Goal: Task Accomplishment & Management: Manage account settings

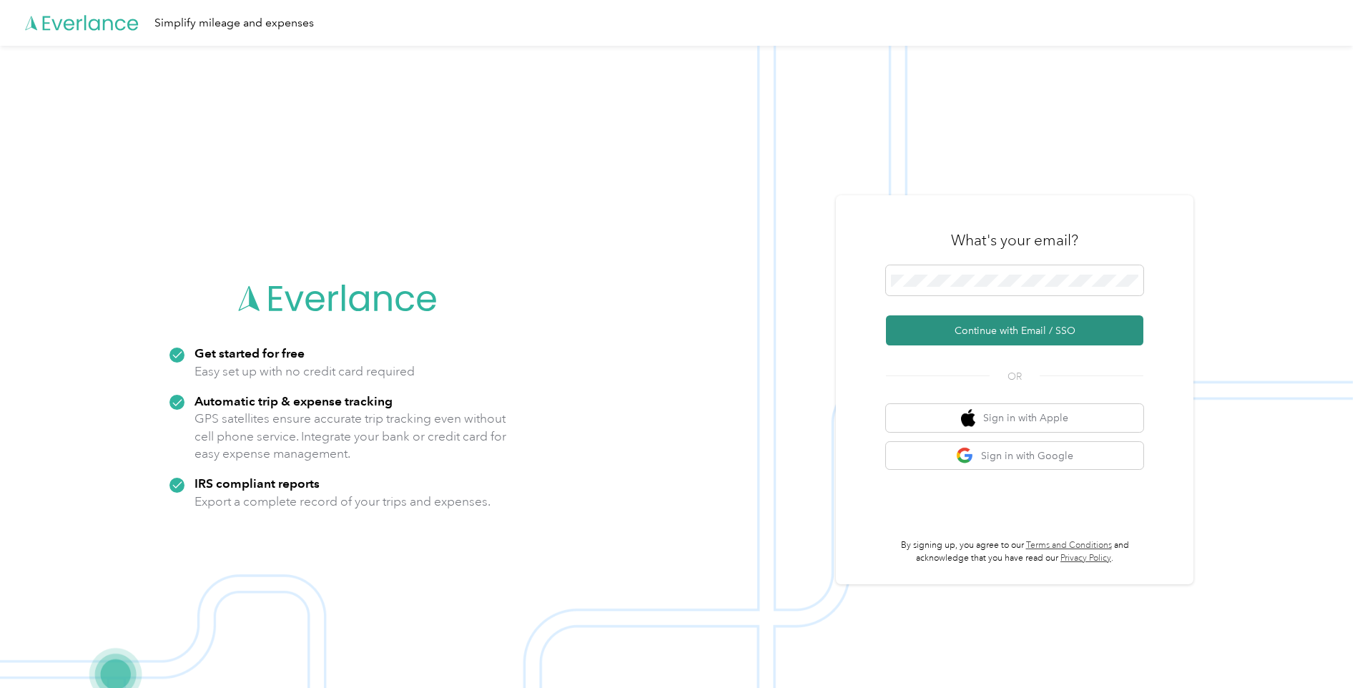
click at [976, 336] on button "Continue with Email / SSO" at bounding box center [1014, 330] width 257 height 30
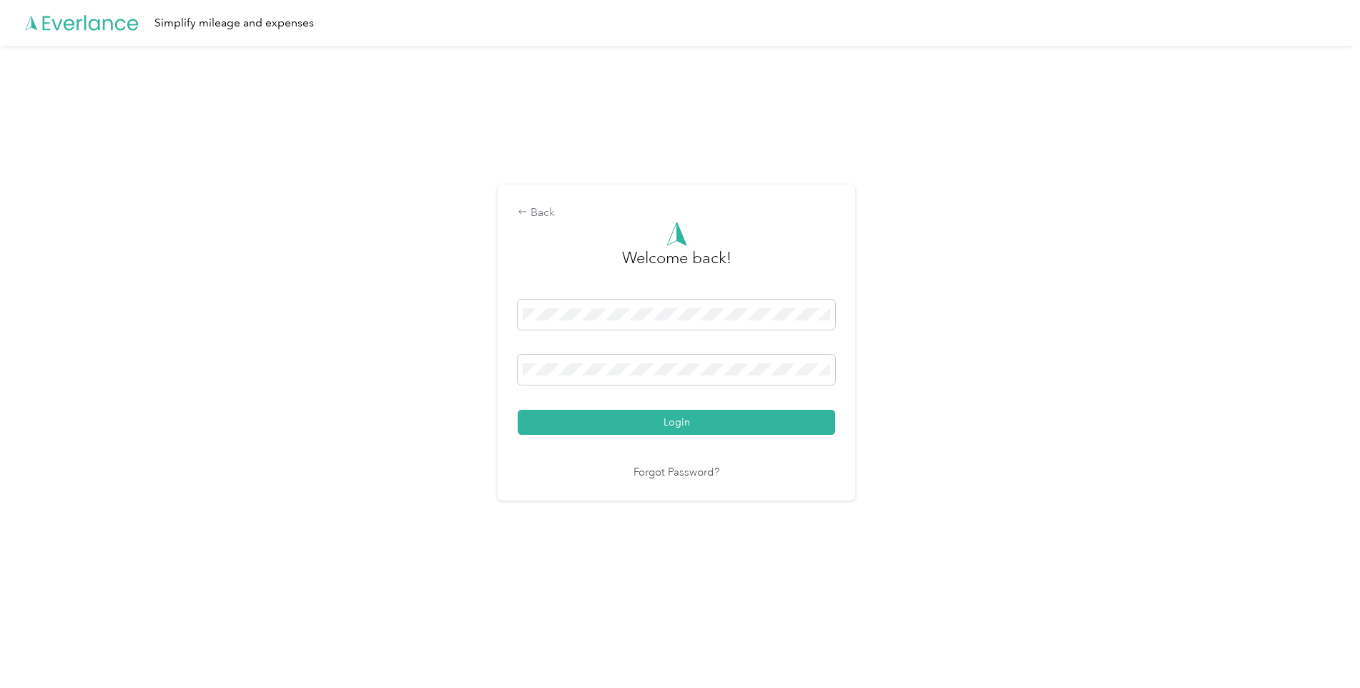
click at [518, 410] on button "Login" at bounding box center [677, 422] width 318 height 25
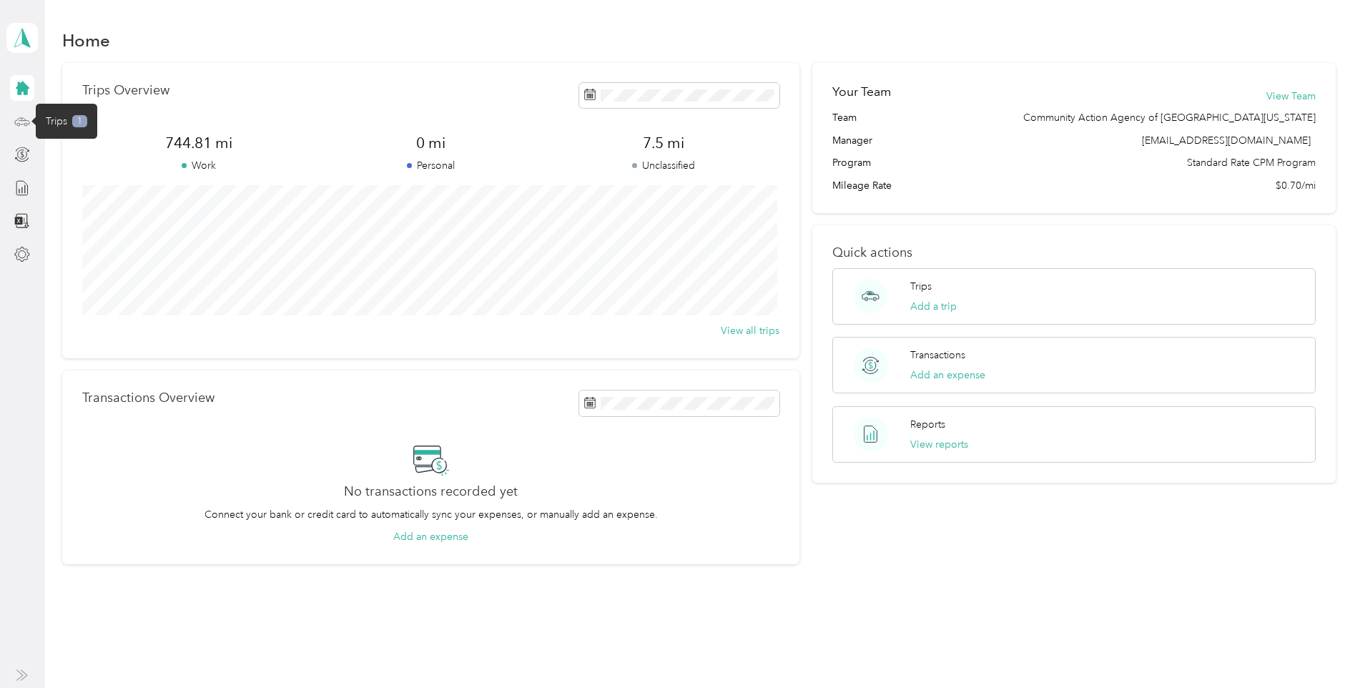
click at [21, 121] on icon at bounding box center [22, 122] width 16 height 16
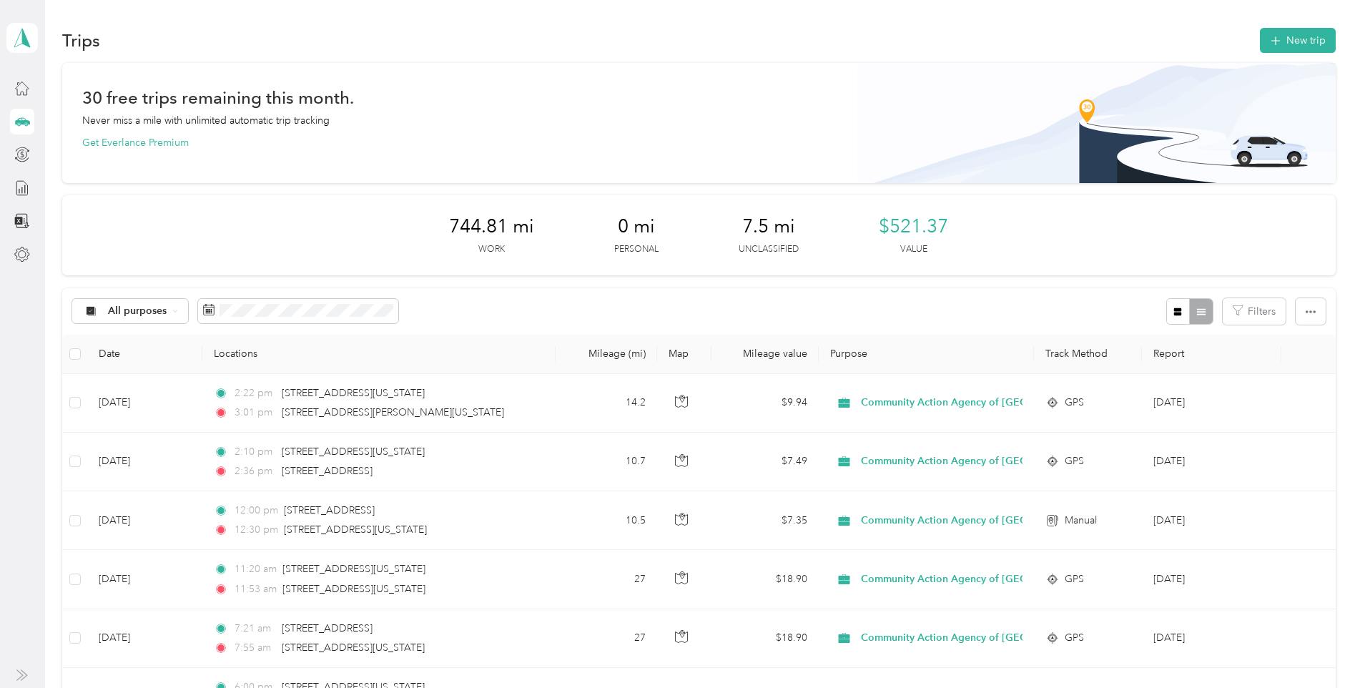
click at [1174, 310] on icon "button" at bounding box center [1178, 312] width 8 height 8
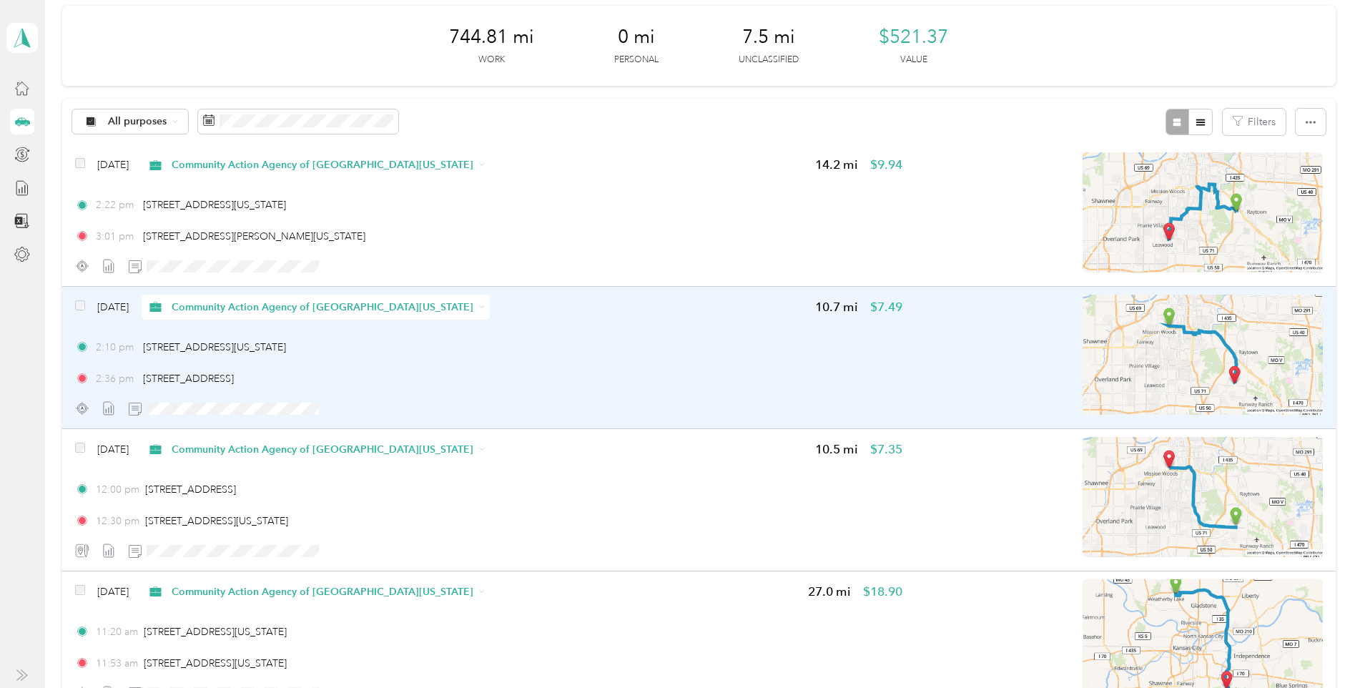
scroll to position [215, 0]
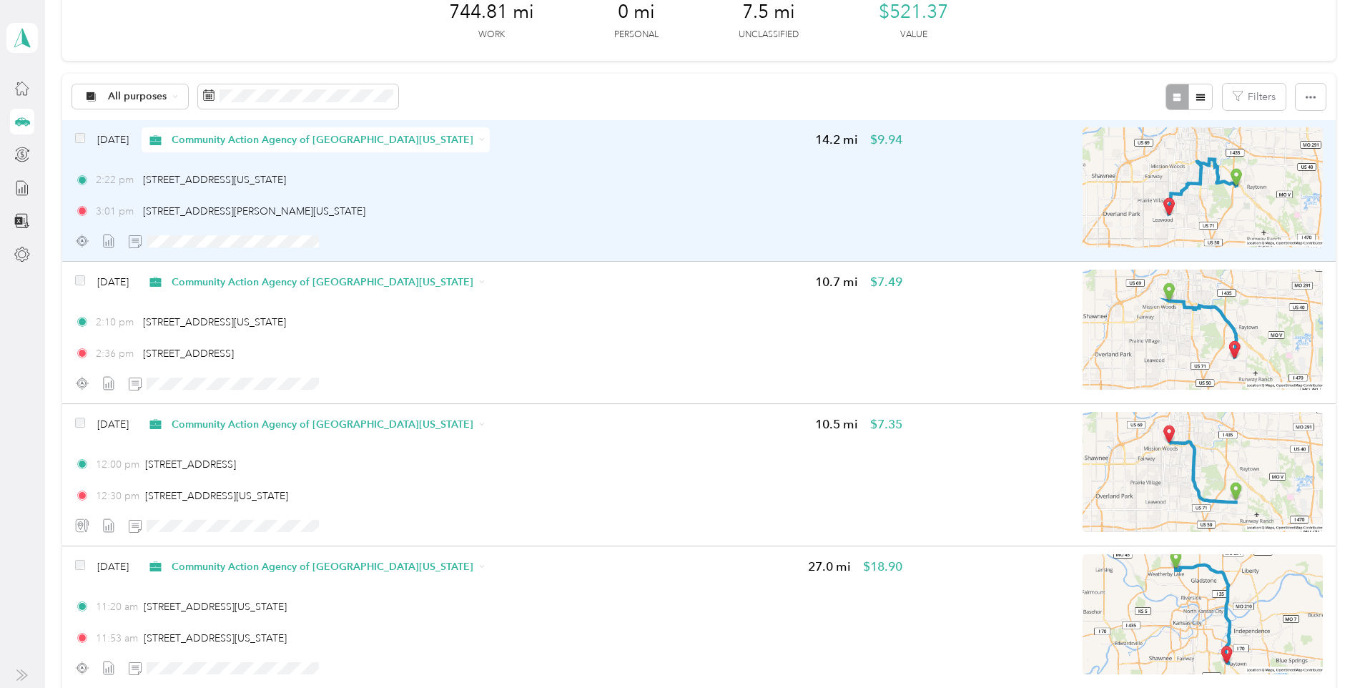
click at [1119, 231] on img at bounding box center [1203, 187] width 240 height 120
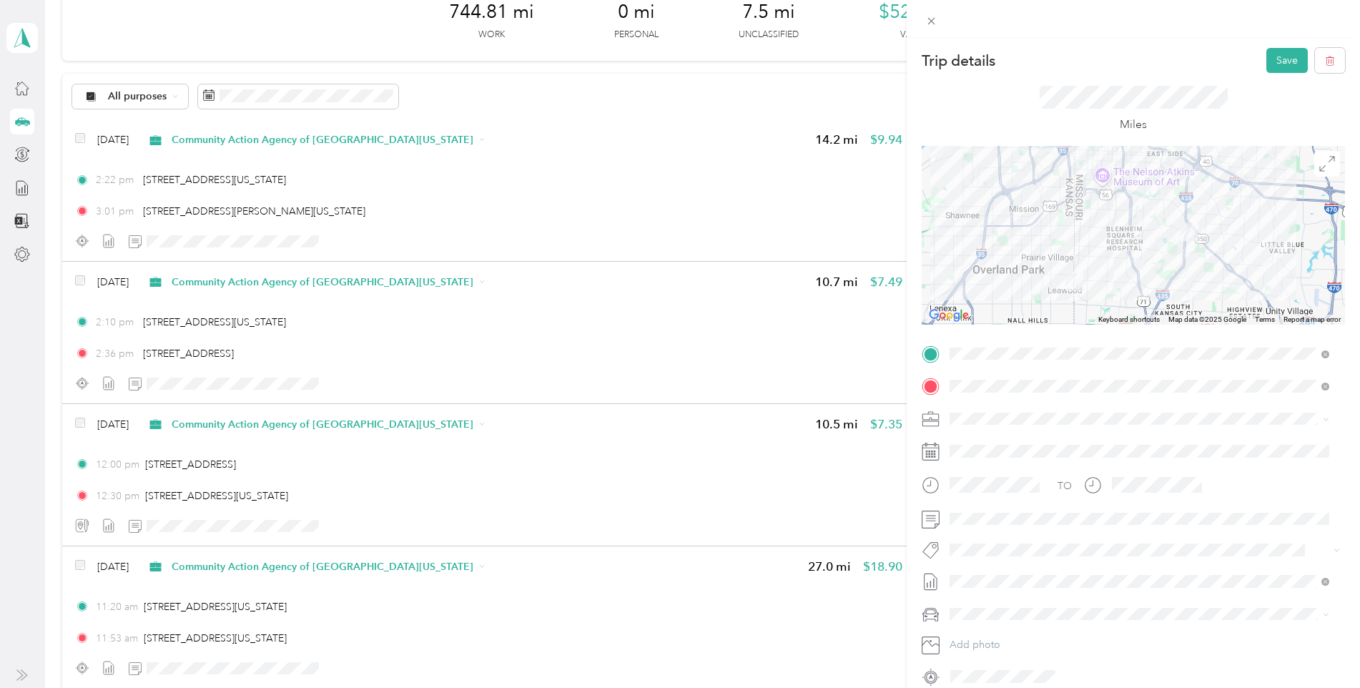
click at [1006, 289] on div at bounding box center [1133, 235] width 423 height 179
click at [1307, 543] on span at bounding box center [1133, 550] width 376 height 15
click at [1272, 59] on button "Save" at bounding box center [1287, 60] width 41 height 25
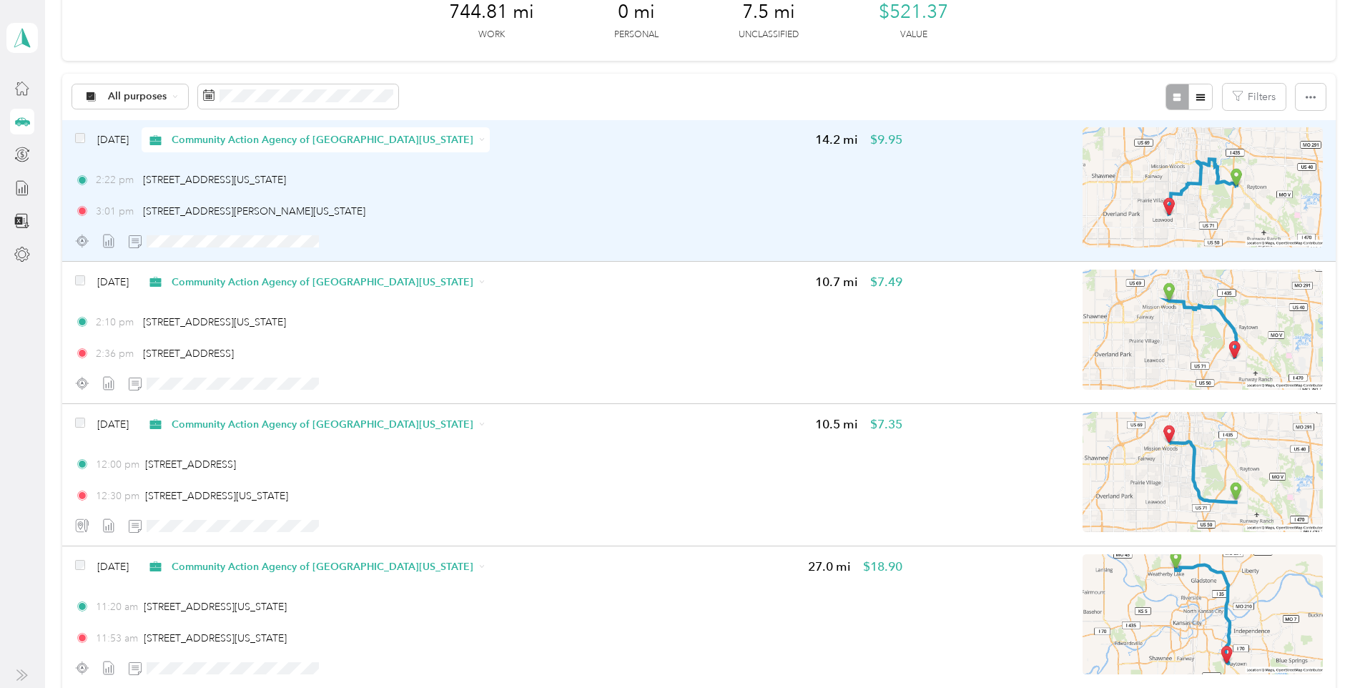
click at [1122, 210] on img at bounding box center [1203, 187] width 240 height 120
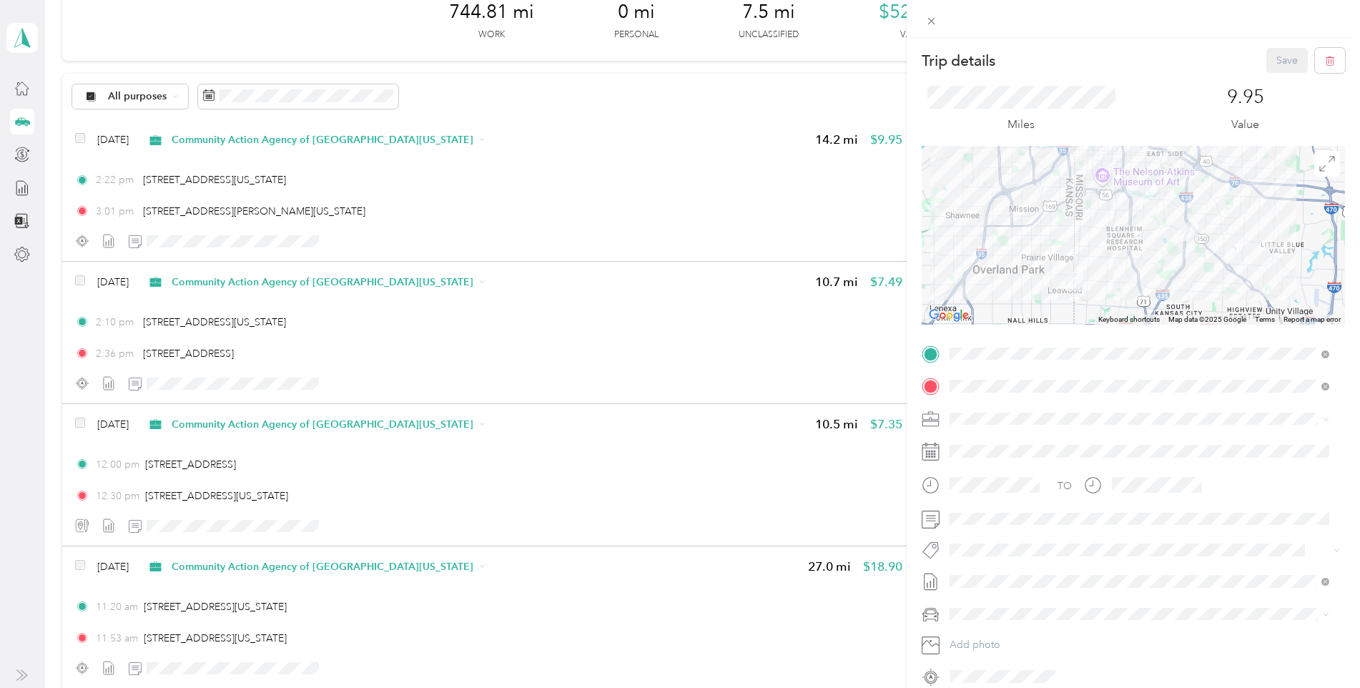
click at [1061, 261] on div at bounding box center [1133, 235] width 423 height 179
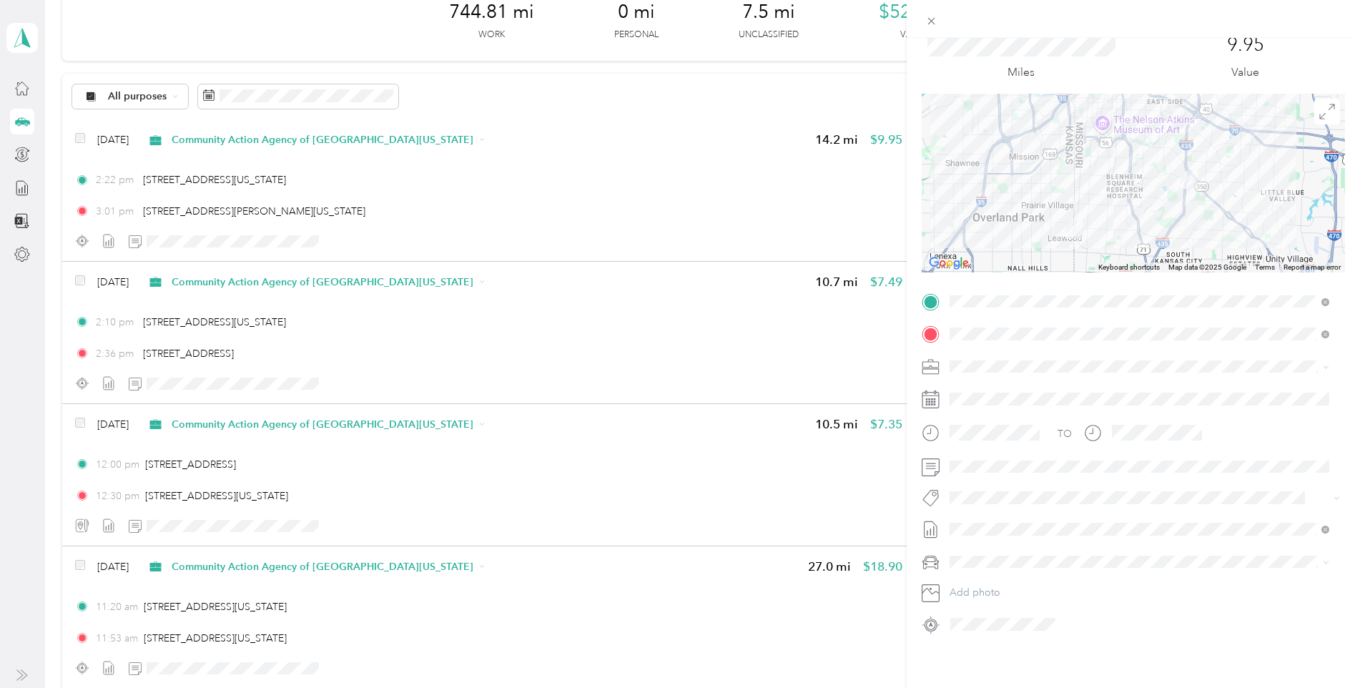
click at [988, 153] on div at bounding box center [1133, 183] width 423 height 179
click at [722, 210] on div "Trip details Save This trip cannot be edited because it is either under review,…" at bounding box center [680, 344] width 1360 height 688
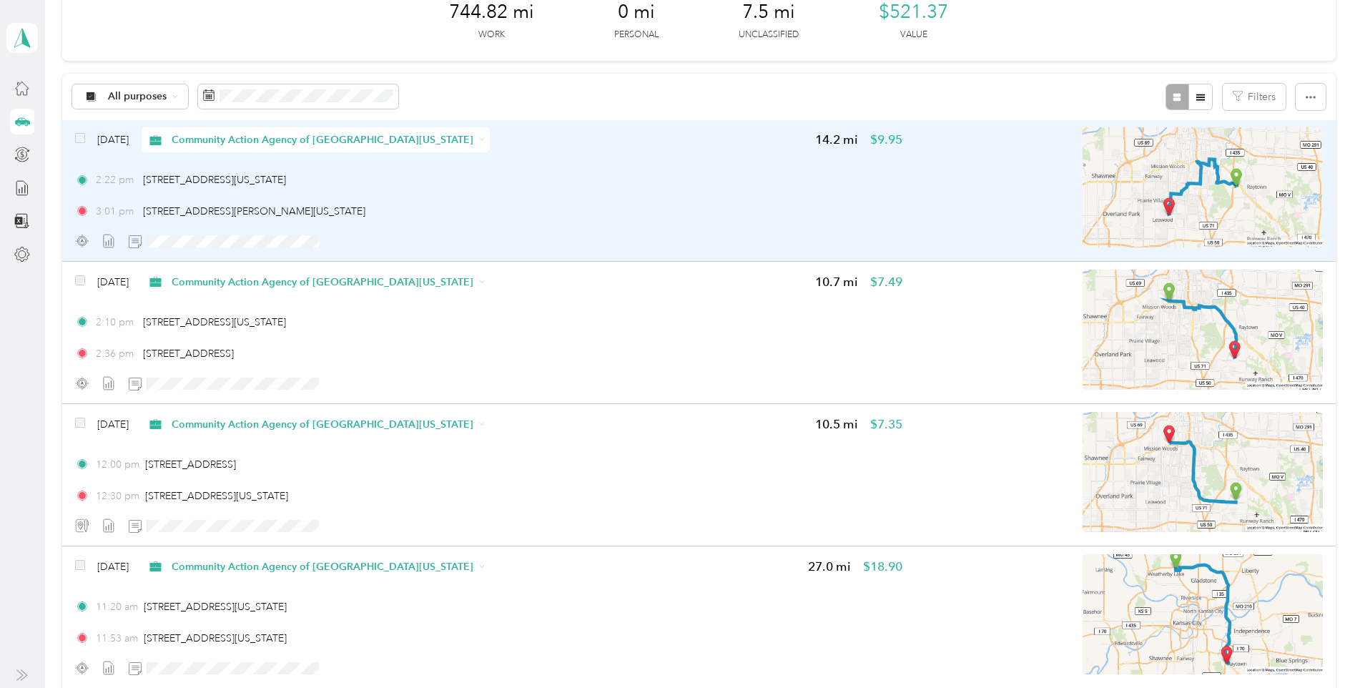
click at [1107, 221] on img at bounding box center [1203, 187] width 240 height 120
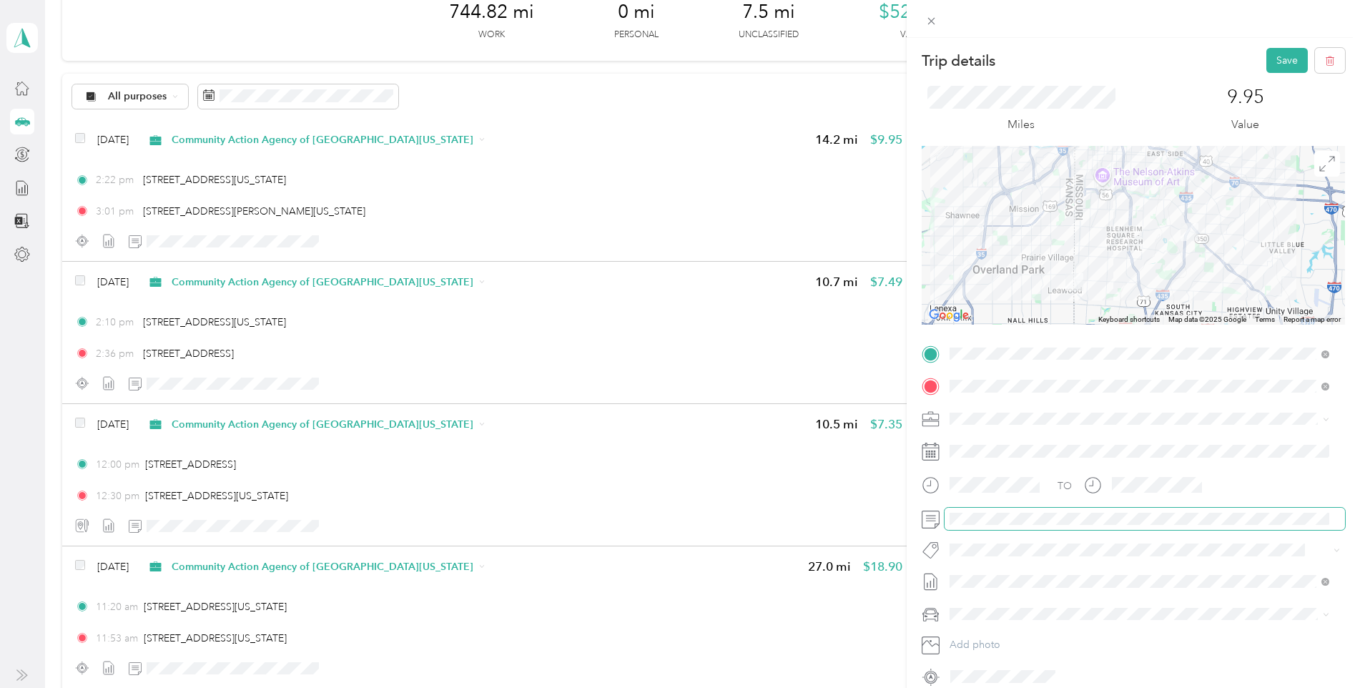
click at [923, 516] on div at bounding box center [1133, 519] width 423 height 23
click at [1187, 301] on div at bounding box center [1133, 235] width 423 height 179
click at [1267, 61] on button "Save" at bounding box center [1287, 60] width 41 height 25
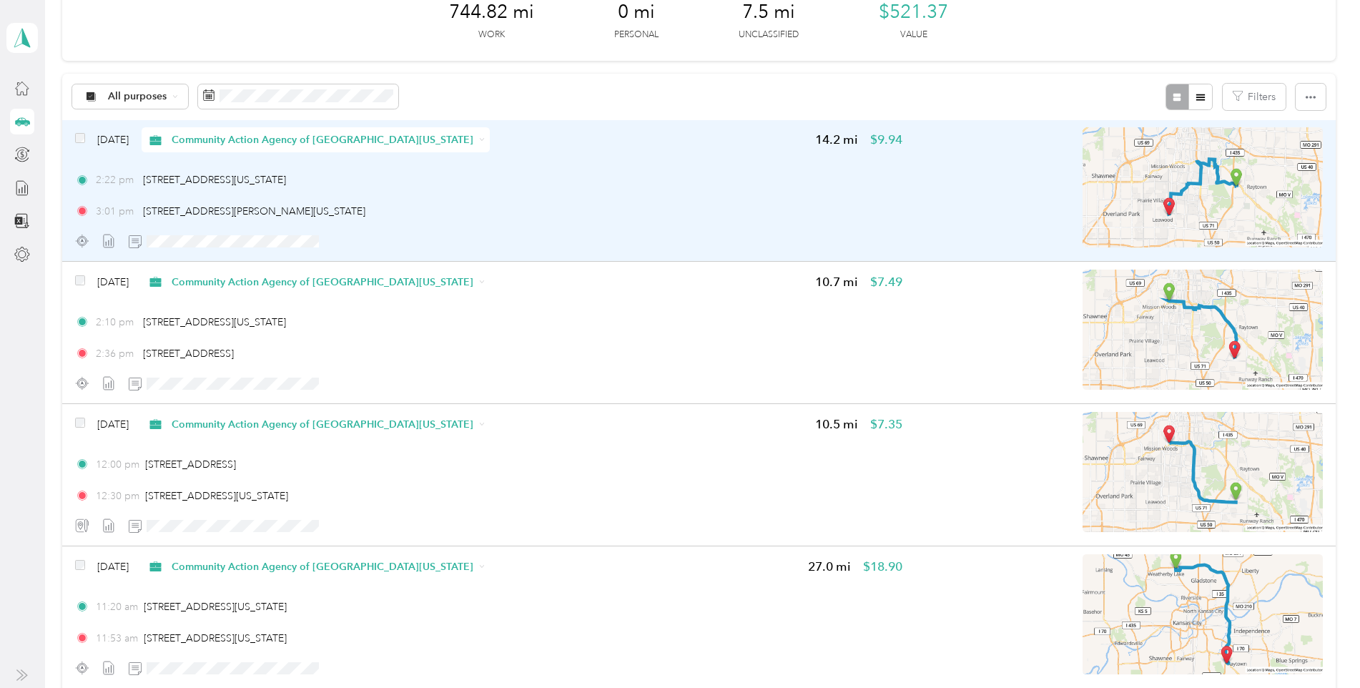
click at [453, 175] on div "2:22 pm [STREET_ADDRESS][US_STATE]" at bounding box center [489, 179] width 828 height 15
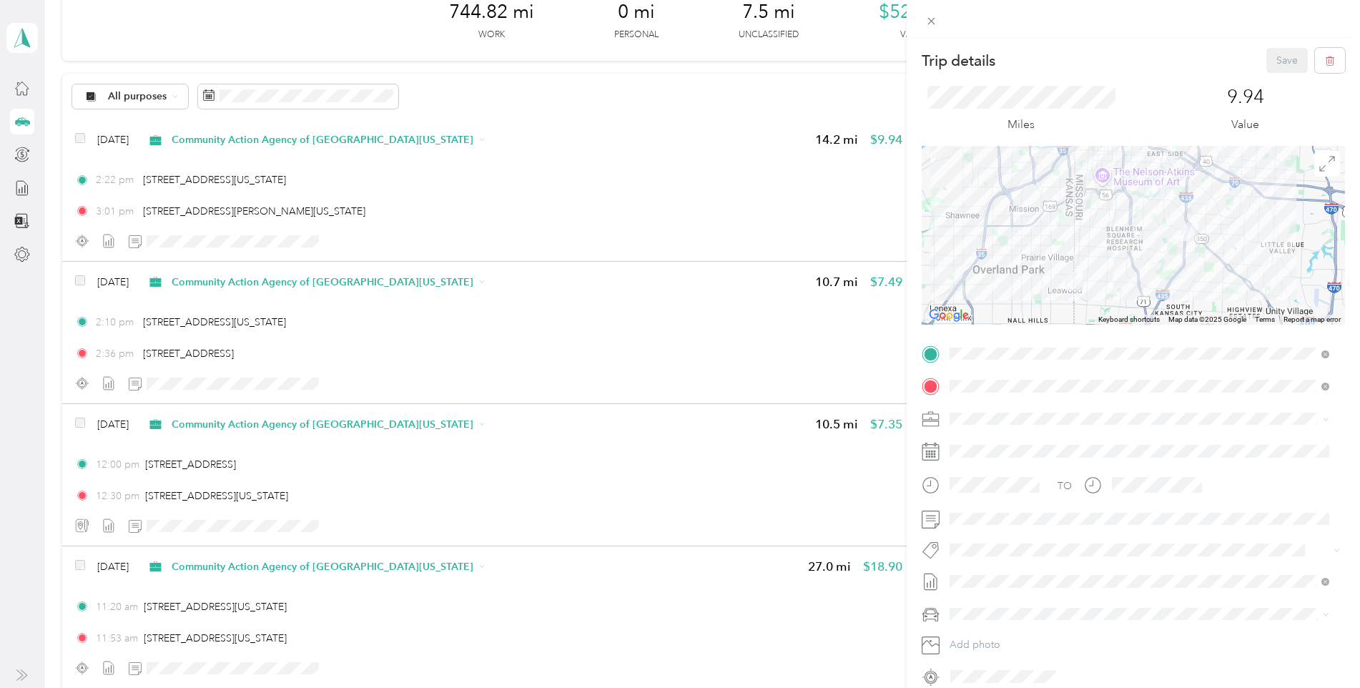
drag, startPoint x: 573, startPoint y: 171, endPoint x: 279, endPoint y: 165, distance: 294.0
click at [531, 171] on div "Trip details Save This trip cannot be edited because it is either under review,…" at bounding box center [680, 344] width 1360 height 688
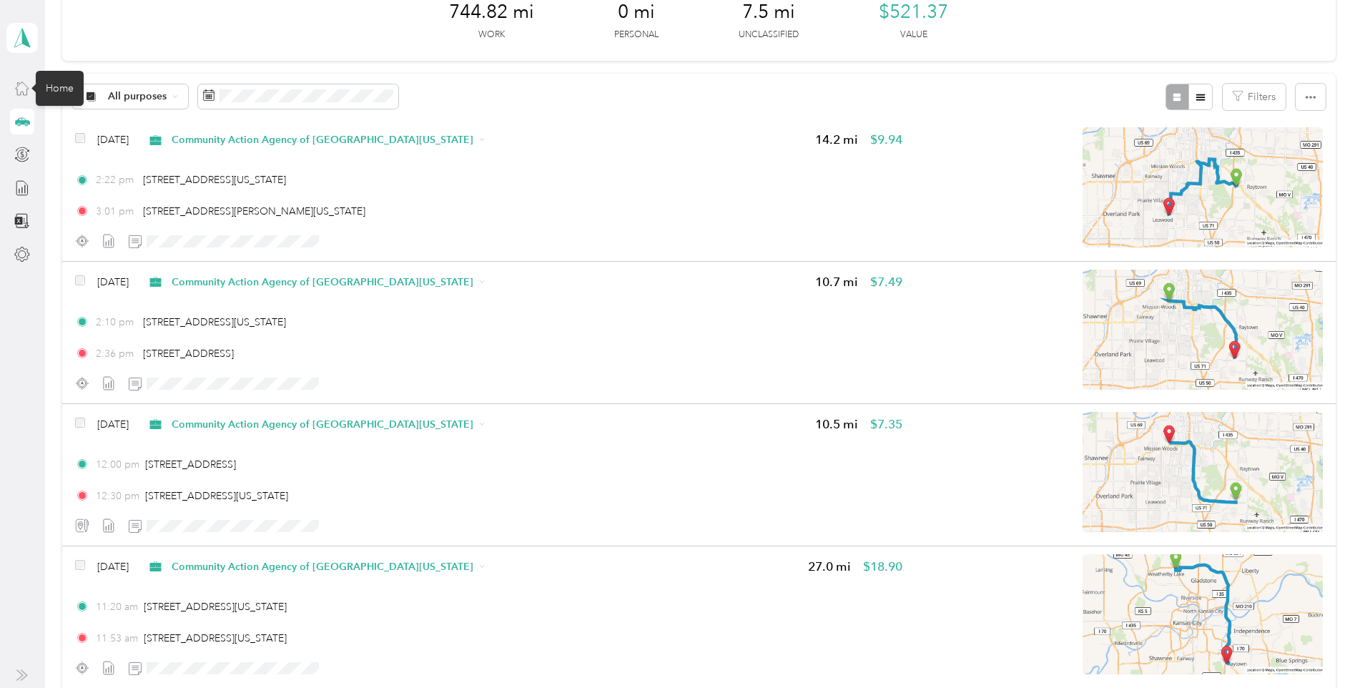
click at [19, 88] on icon at bounding box center [22, 88] width 16 height 16
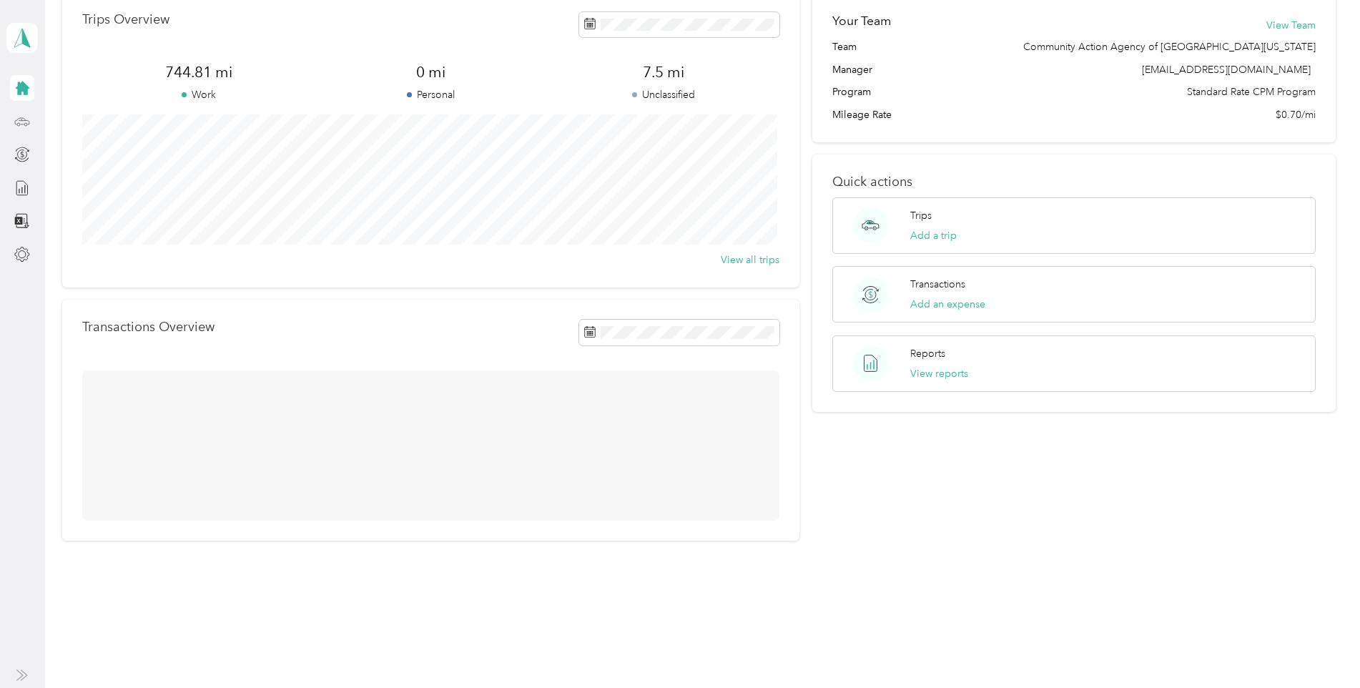
scroll to position [24, 0]
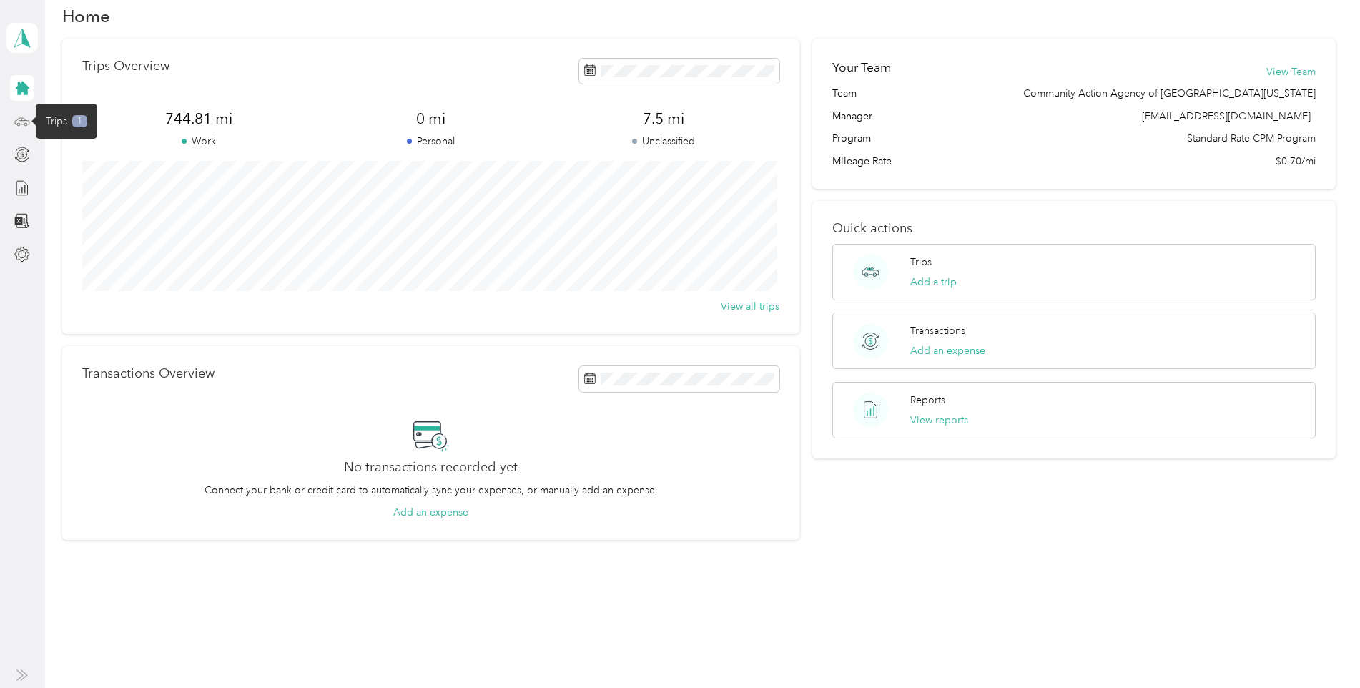
click at [21, 119] on icon at bounding box center [22, 122] width 16 height 16
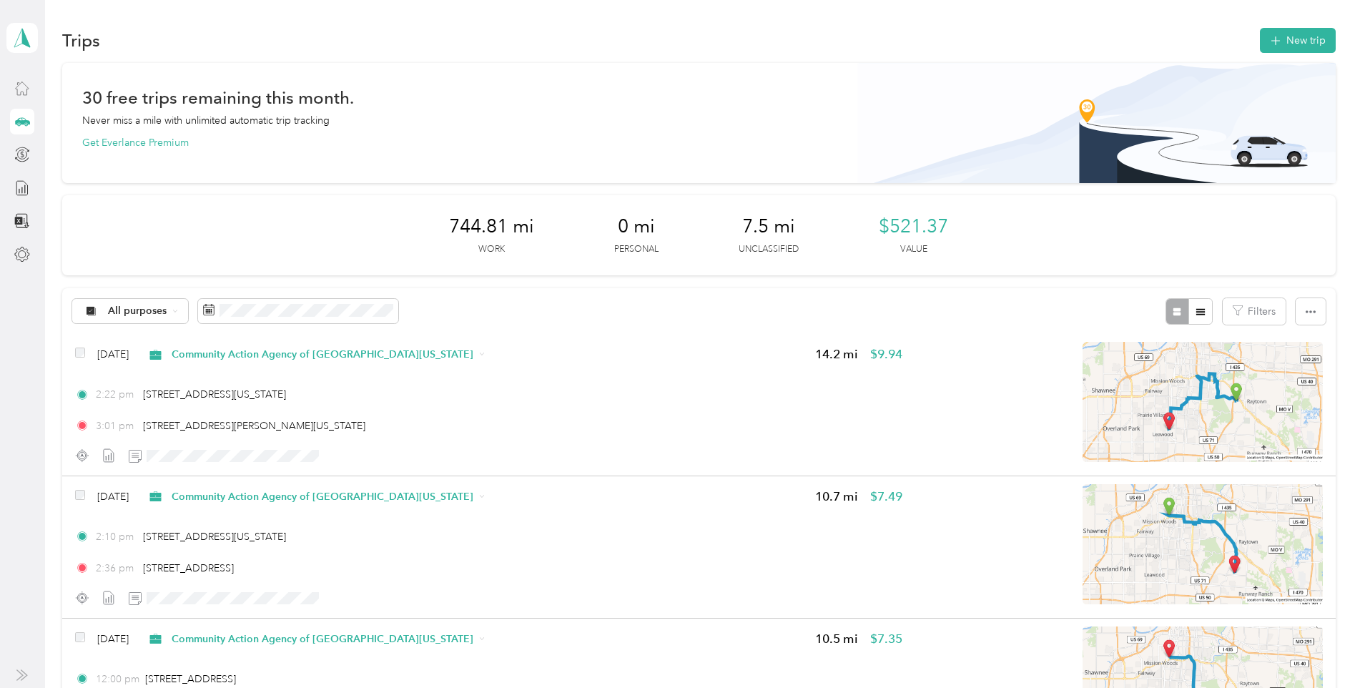
click at [18, 123] on icon at bounding box center [22, 122] width 16 height 16
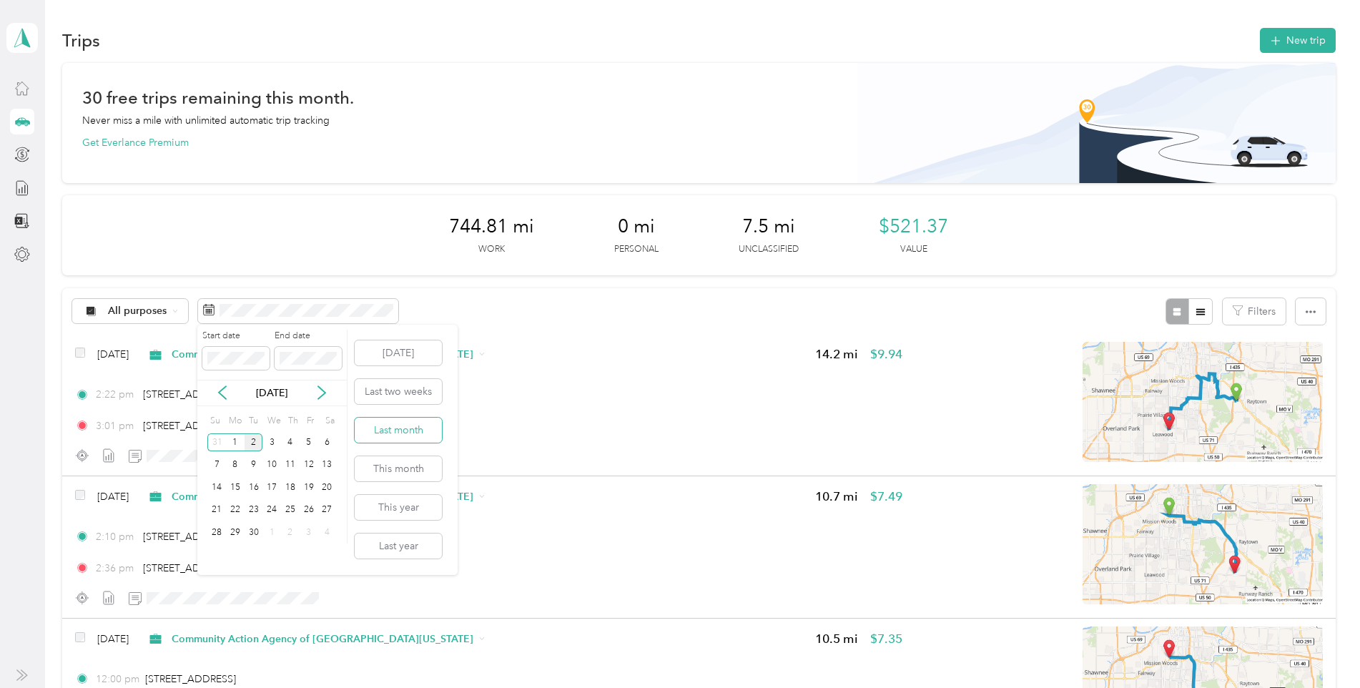
click at [401, 433] on button "Last month" at bounding box center [398, 430] width 87 height 25
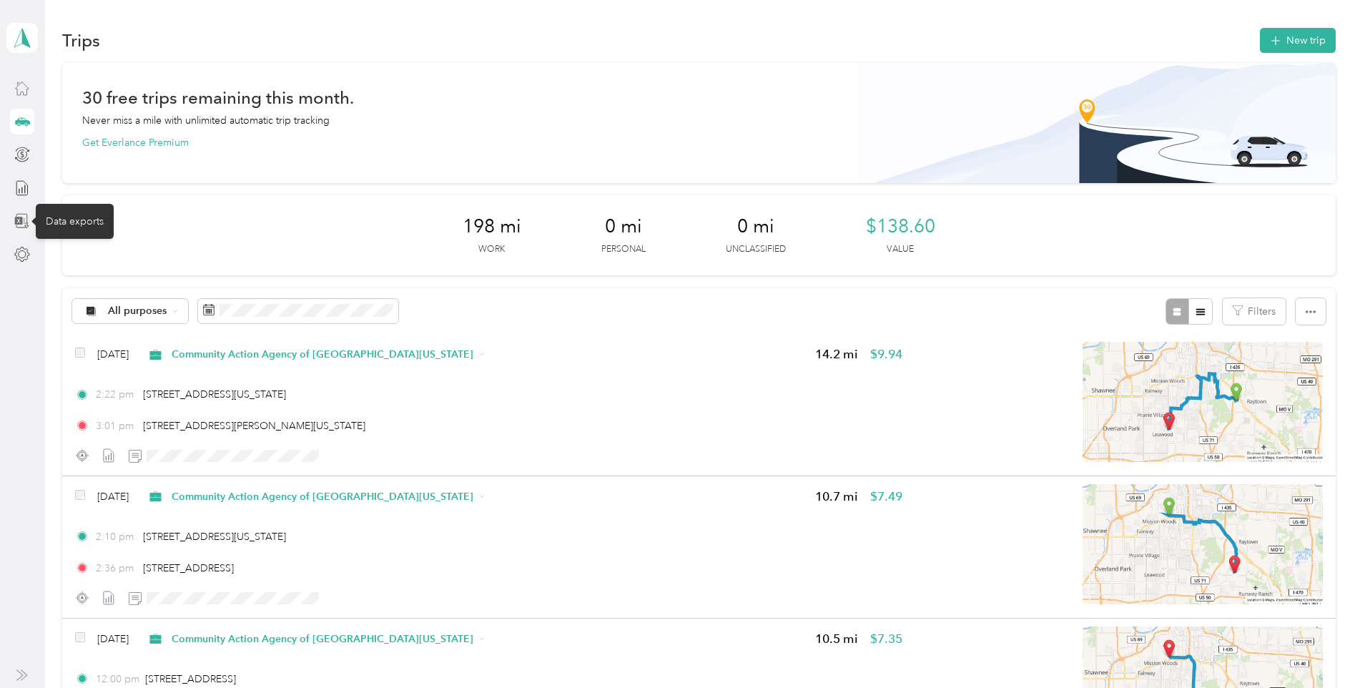
click at [18, 218] on icon at bounding box center [19, 221] width 8 height 8
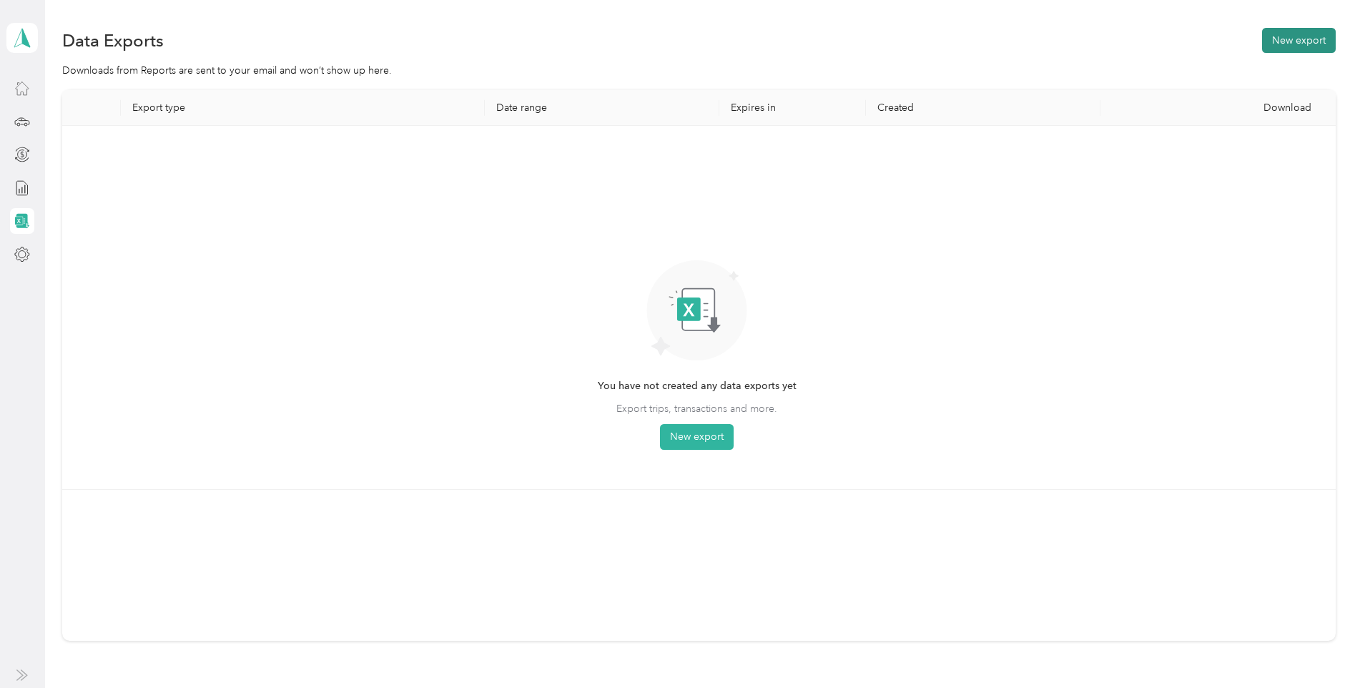
click at [1305, 42] on button "New export" at bounding box center [1299, 40] width 74 height 25
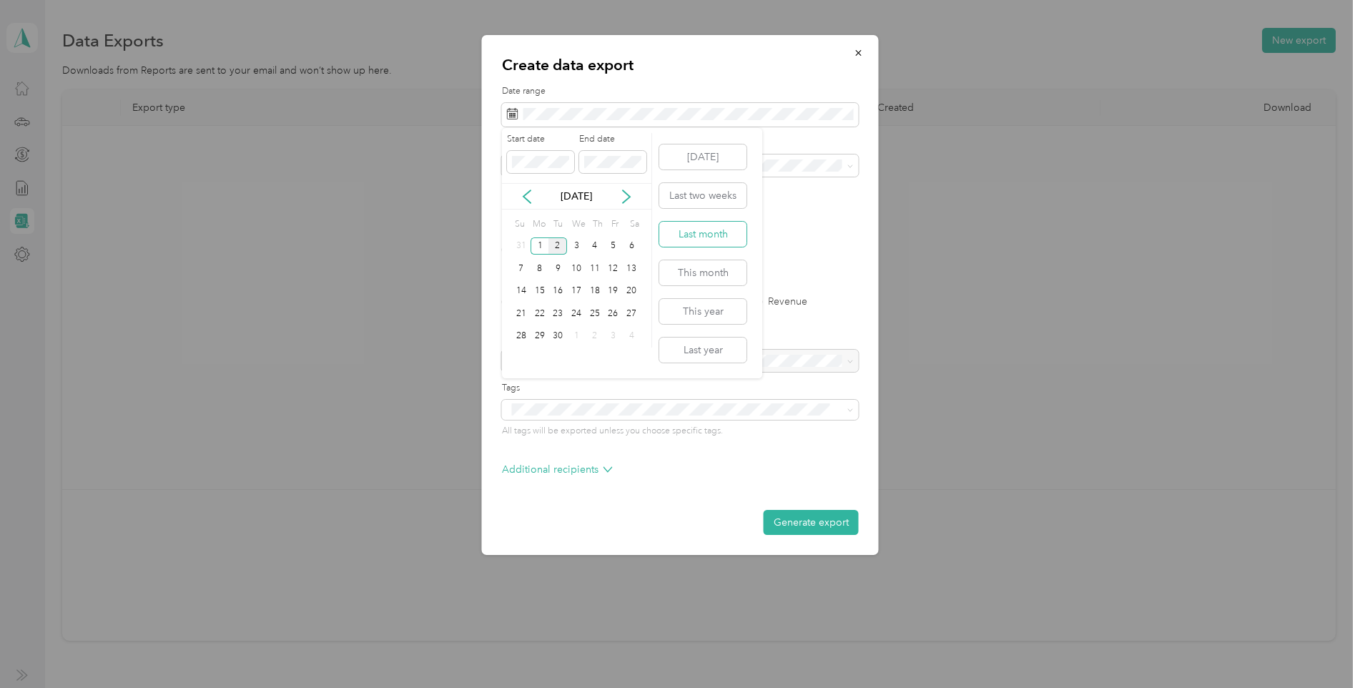
click at [710, 235] on button "Last month" at bounding box center [702, 234] width 87 height 25
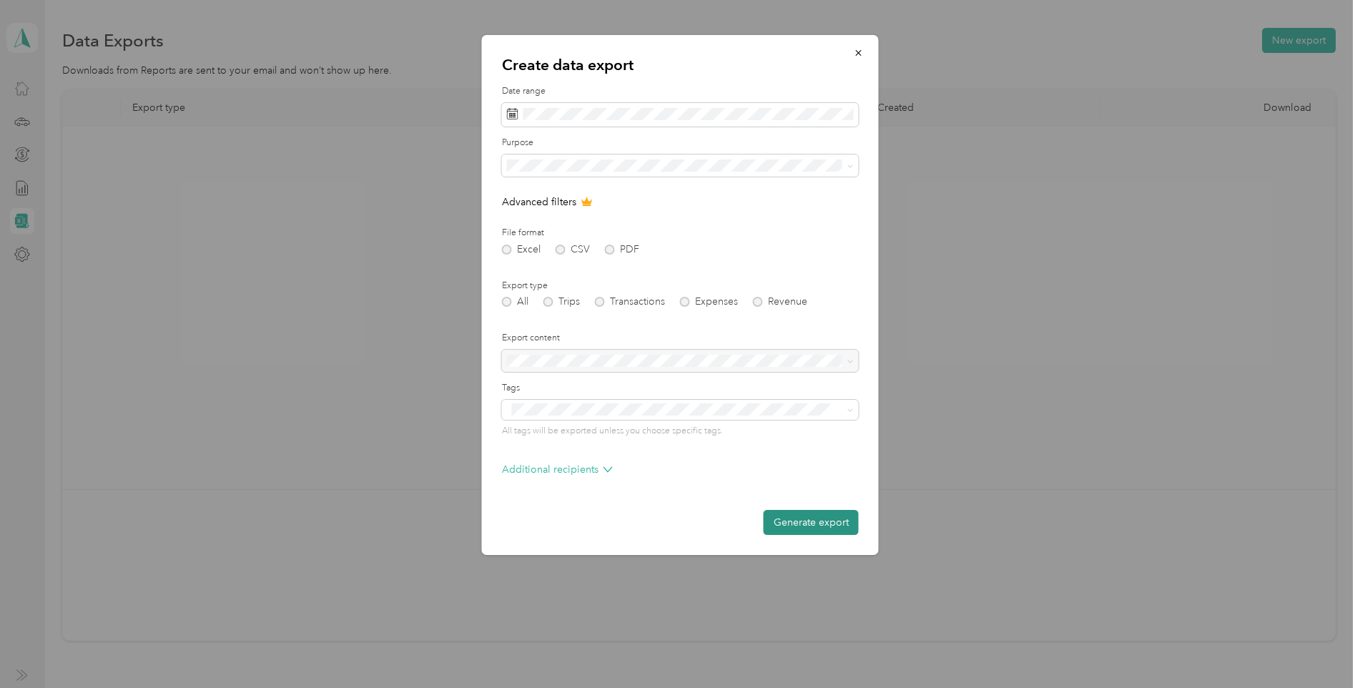
click at [793, 524] on button "Generate export" at bounding box center [811, 522] width 95 height 25
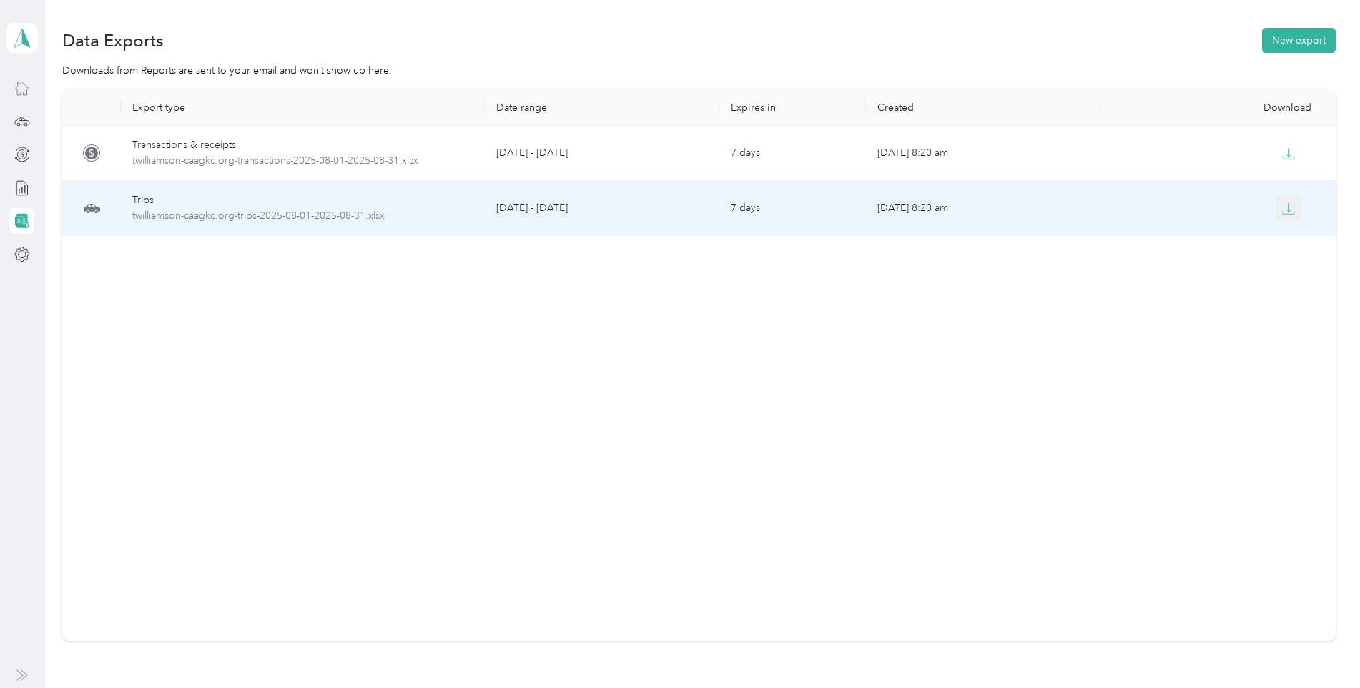
click at [1287, 209] on icon "button" at bounding box center [1288, 208] width 13 height 13
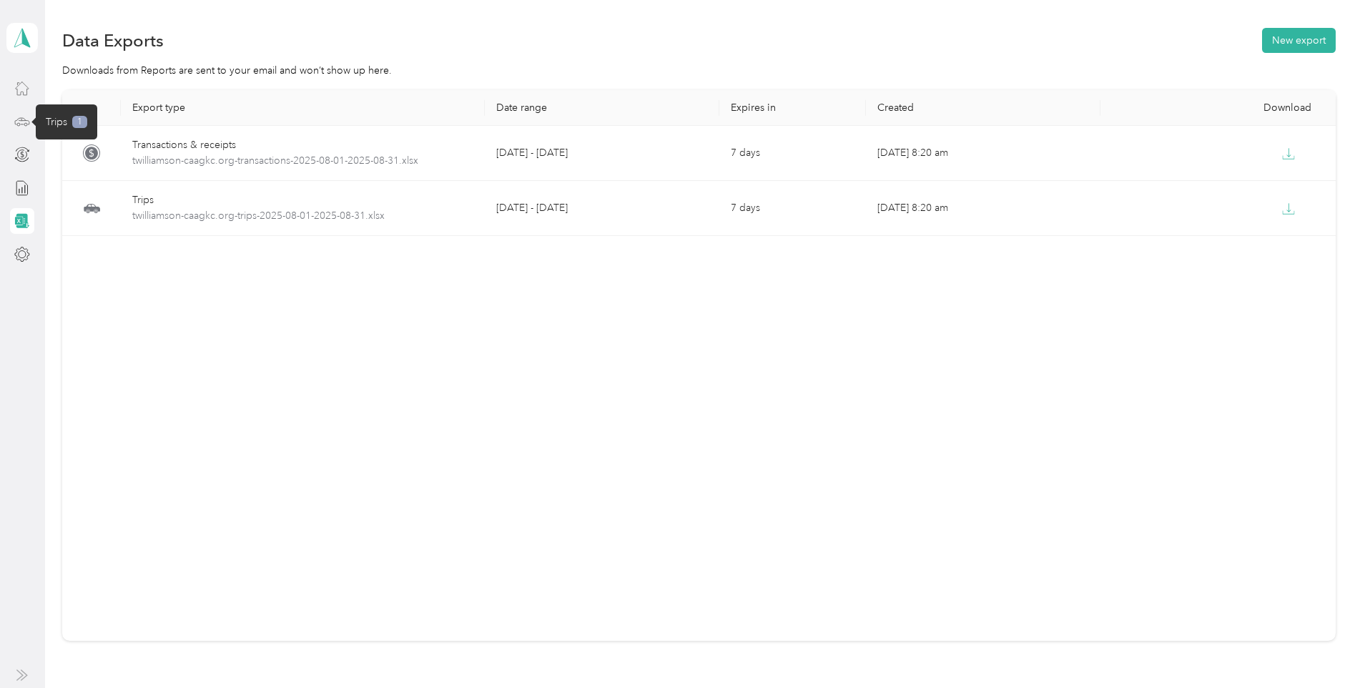
click at [22, 122] on icon at bounding box center [22, 122] width 16 height 16
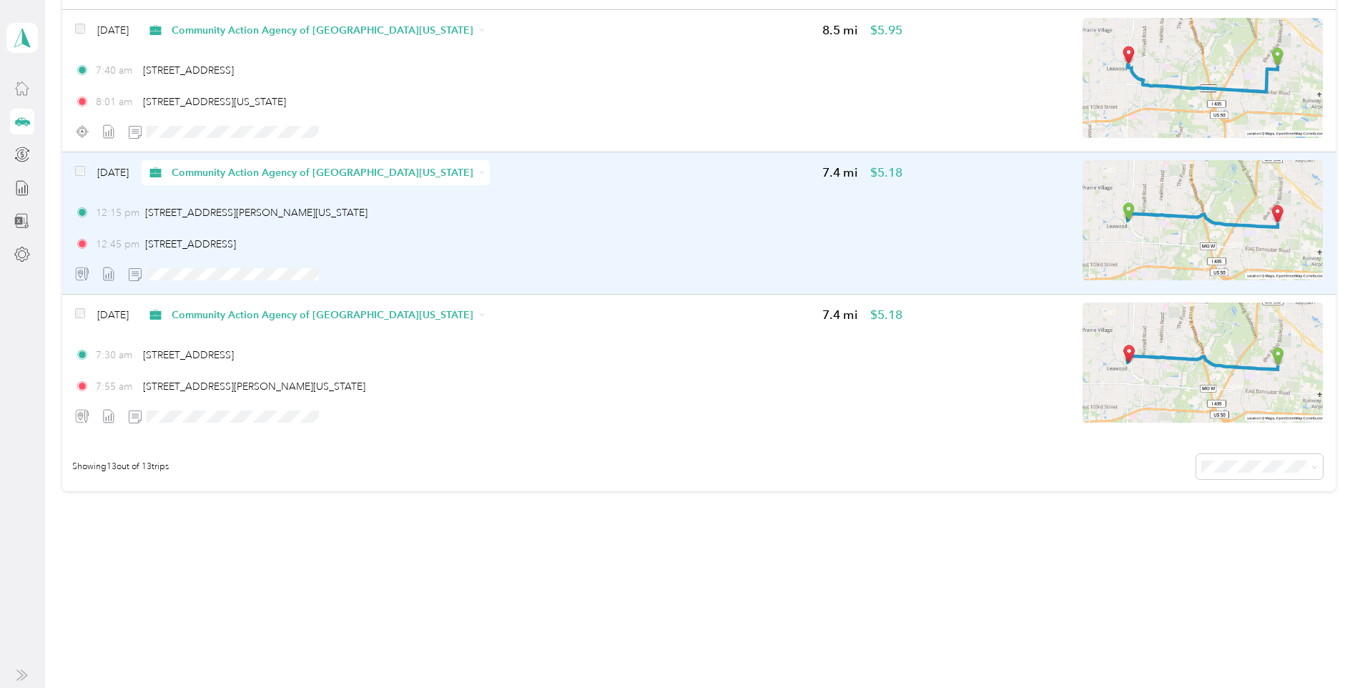
scroll to position [1749, 0]
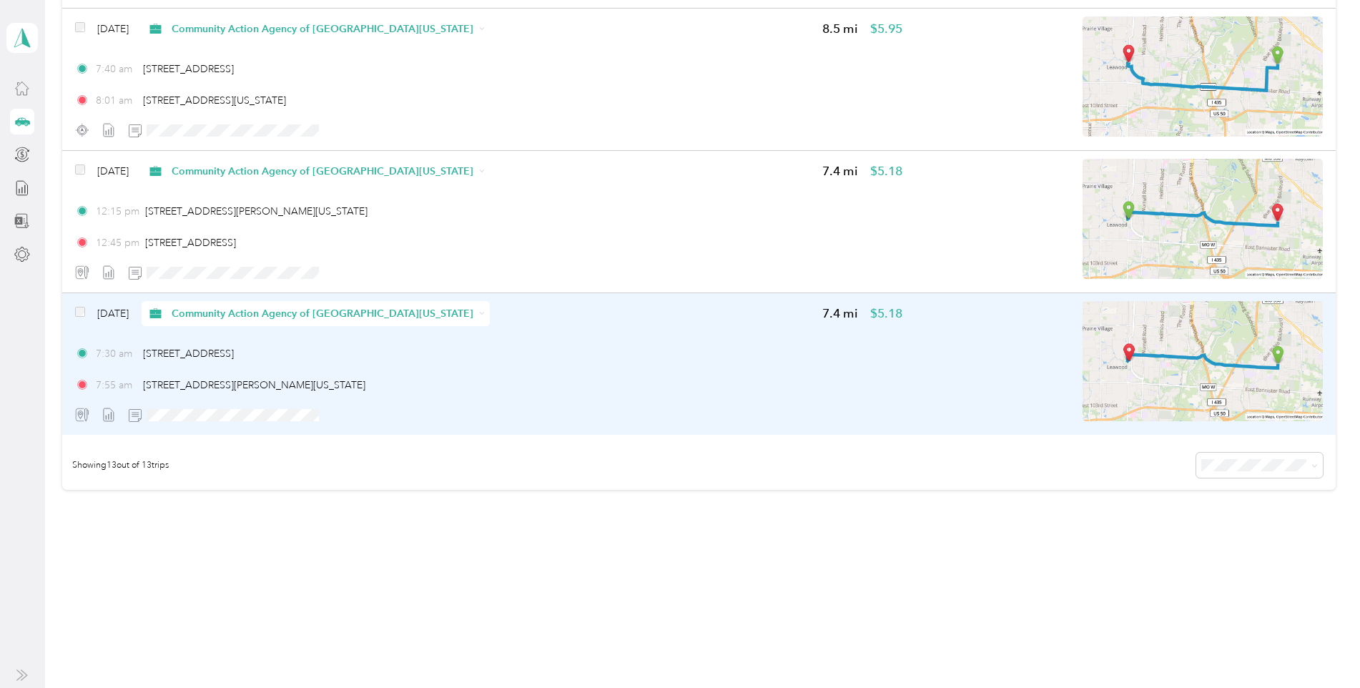
click at [1142, 384] on img at bounding box center [1203, 361] width 240 height 120
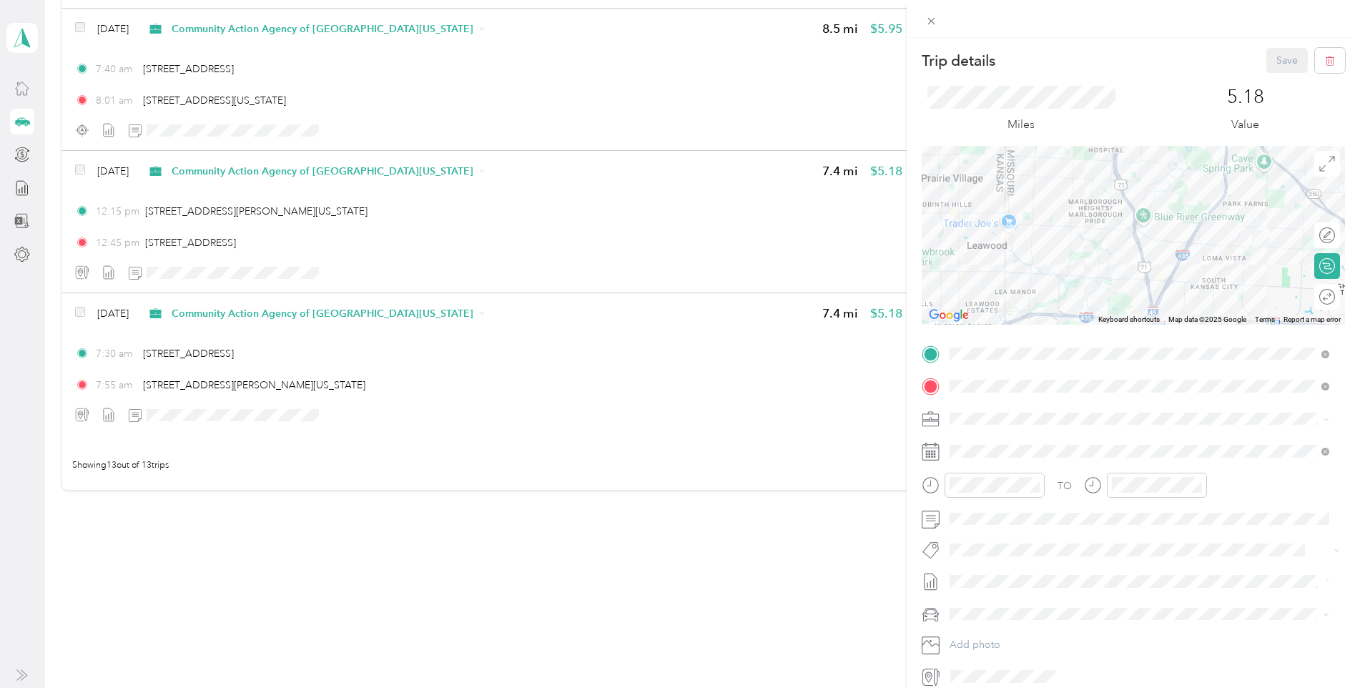
click at [793, 393] on div "Trip details Save This trip cannot be edited because it is either under review,…" at bounding box center [680, 344] width 1360 height 688
